Goal: Transaction & Acquisition: Subscribe to service/newsletter

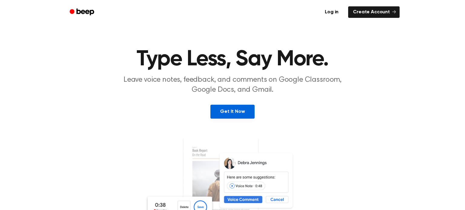
click at [232, 110] on link "Get It Now" at bounding box center [232, 112] width 44 height 14
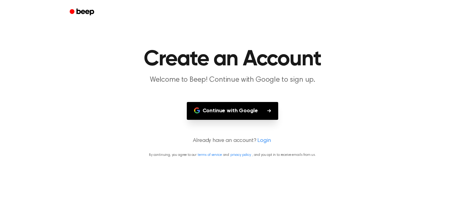
click at [232, 110] on button "Continue with Google" at bounding box center [233, 111] width 92 height 18
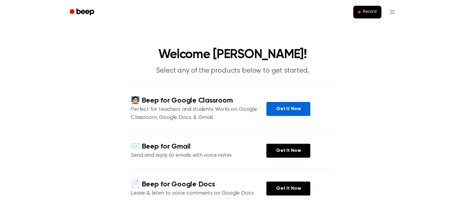
click at [272, 106] on link "Get It Now" at bounding box center [288, 109] width 44 height 14
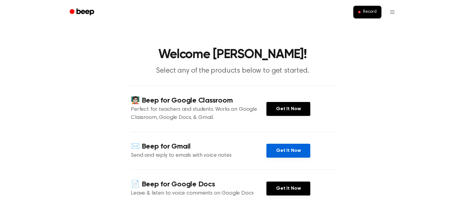
click at [295, 148] on link "Get It Now" at bounding box center [288, 151] width 44 height 14
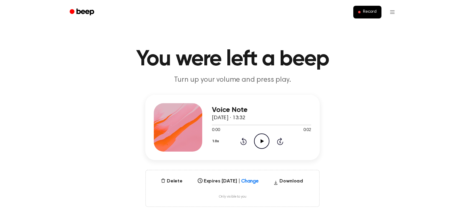
scroll to position [51, 0]
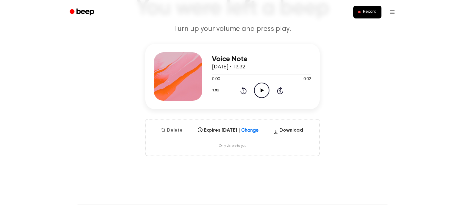
click at [171, 131] on button "Delete" at bounding box center [171, 130] width 27 height 7
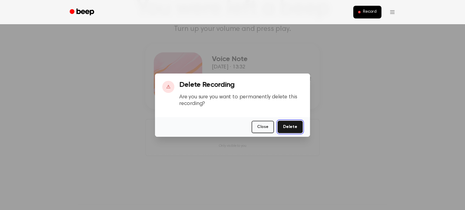
click at [298, 125] on button "Delete" at bounding box center [290, 127] width 25 height 12
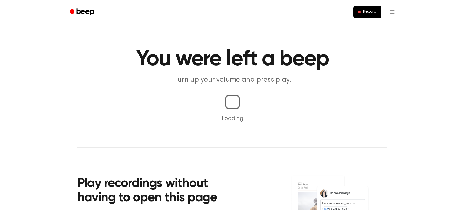
click at [292, 128] on main "You were left a beep Turn up your volume and press play. Loading Play recording…" at bounding box center [232, 142] width 465 height 284
